Goal: Navigation & Orientation: Find specific page/section

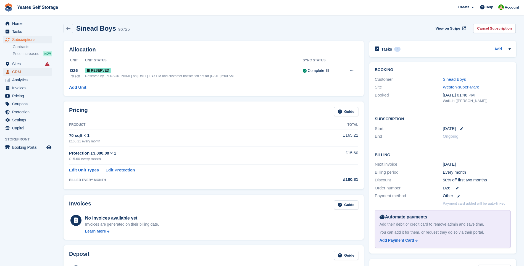
click at [20, 75] on span "CRM" at bounding box center [28, 72] width 33 height 8
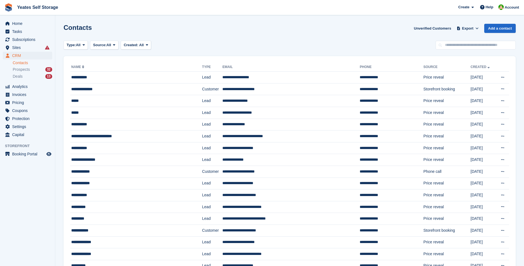
click at [22, 62] on link "Contacts" at bounding box center [32, 62] width 39 height 5
click at [455, 46] on input "text" at bounding box center [475, 45] width 80 height 9
type input "******"
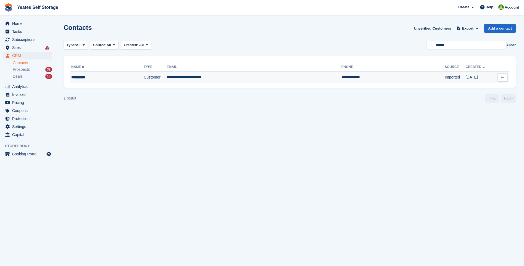
click at [147, 80] on td "Customer" at bounding box center [155, 78] width 23 height 12
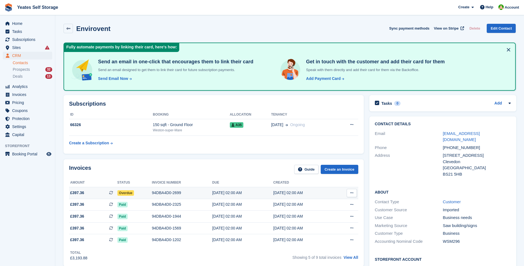
click at [81, 192] on span "£397.36" at bounding box center [77, 193] width 14 height 6
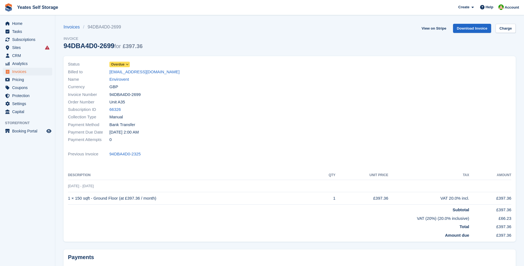
click at [127, 63] on icon at bounding box center [127, 64] width 3 height 3
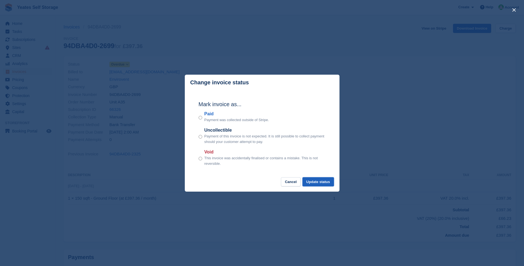
click at [326, 181] on button "Update status" at bounding box center [317, 181] width 31 height 9
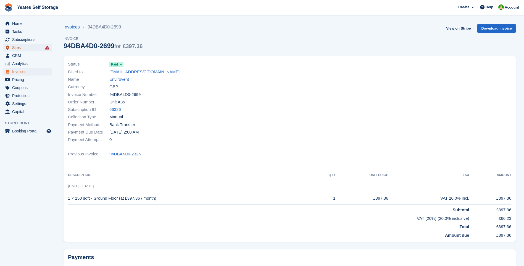
click at [19, 47] on span "Sites" at bounding box center [28, 48] width 33 height 8
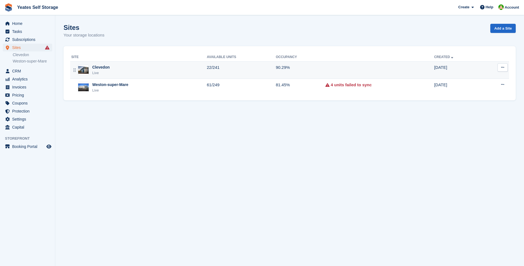
click at [100, 71] on div "Live" at bounding box center [100, 73] width 17 height 6
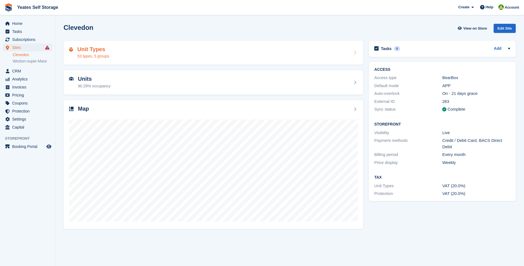
click at [98, 57] on div "53 types, 5 groups" at bounding box center [93, 56] width 32 height 6
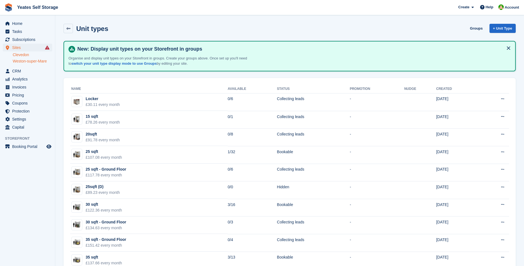
click at [25, 61] on link "Weston-super-Mare" at bounding box center [32, 61] width 39 height 5
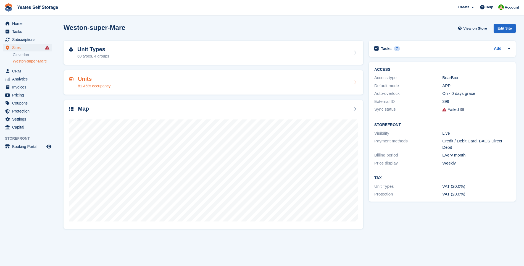
click at [88, 87] on div "81.45% occupancy" at bounding box center [94, 86] width 33 height 6
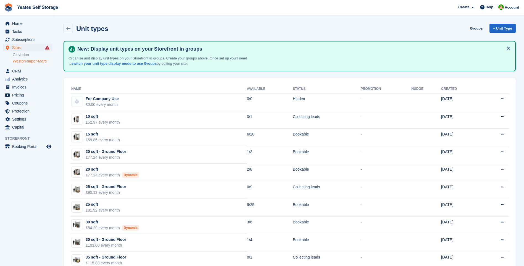
scroll to position [55, 0]
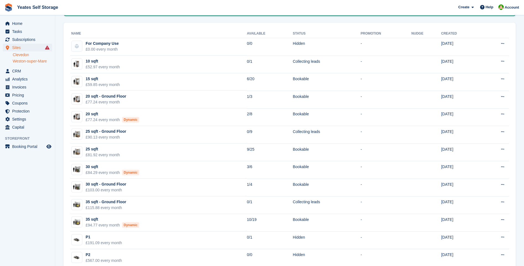
click at [20, 55] on link "Clevedon" at bounding box center [32, 54] width 39 height 5
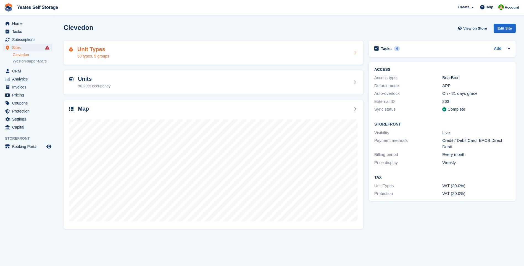
click at [88, 55] on div "53 types, 5 groups" at bounding box center [93, 56] width 32 height 6
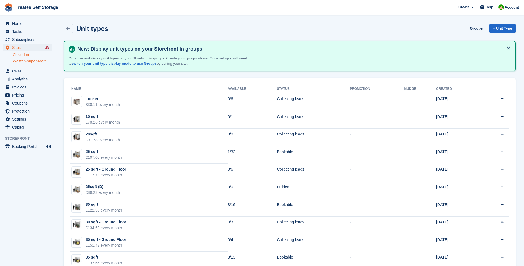
click at [23, 60] on link "Weston-super-Mare" at bounding box center [32, 61] width 39 height 5
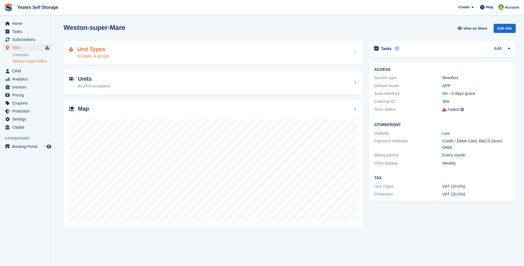
click at [90, 56] on div "60 types, 4 groups" at bounding box center [93, 56] width 32 height 6
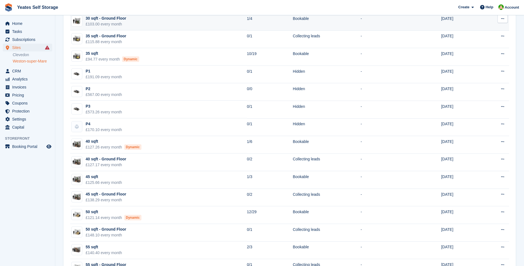
scroll to position [138, 0]
